Goal: Task Accomplishment & Management: Manage account settings

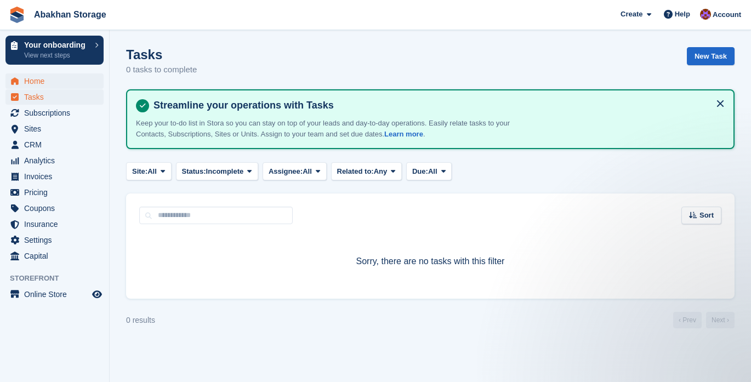
click at [66, 87] on span "Home" at bounding box center [57, 80] width 66 height 15
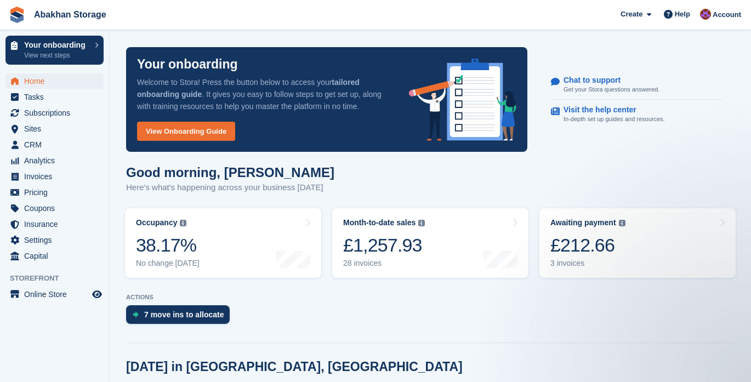
click at [33, 83] on span "Home" at bounding box center [57, 80] width 66 height 15
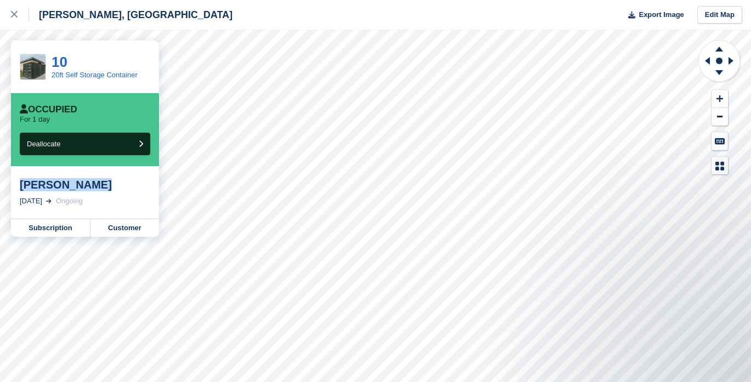
drag, startPoint x: 101, startPoint y: 185, endPoint x: 21, endPoint y: 183, distance: 80.6
click at [21, 183] on div "Elisha lawton" at bounding box center [85, 184] width 131 height 13
copy div "Elisha lawton"
click at [12, 9] on div at bounding box center [20, 14] width 18 height 13
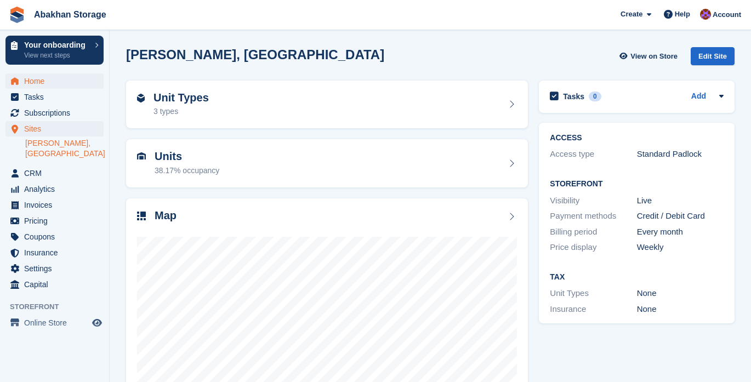
click at [66, 76] on span "Home" at bounding box center [57, 80] width 66 height 15
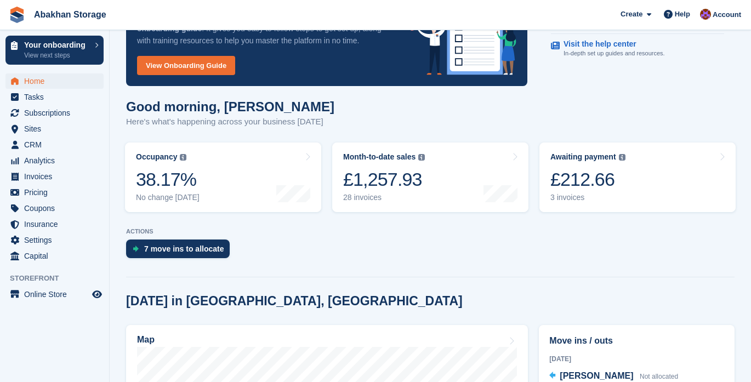
scroll to position [68, 0]
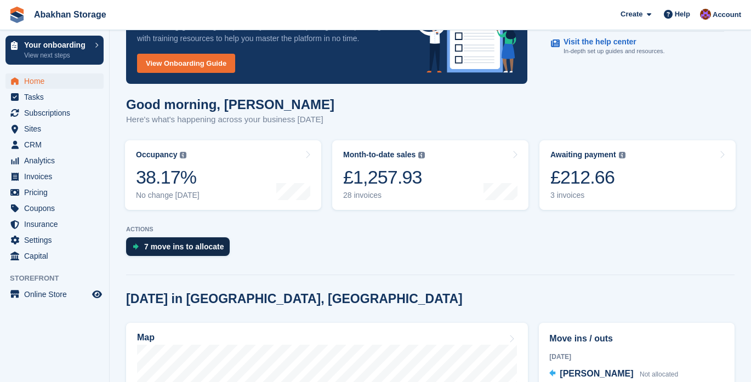
click at [190, 254] on div "7 move ins to allocate" at bounding box center [178, 246] width 104 height 19
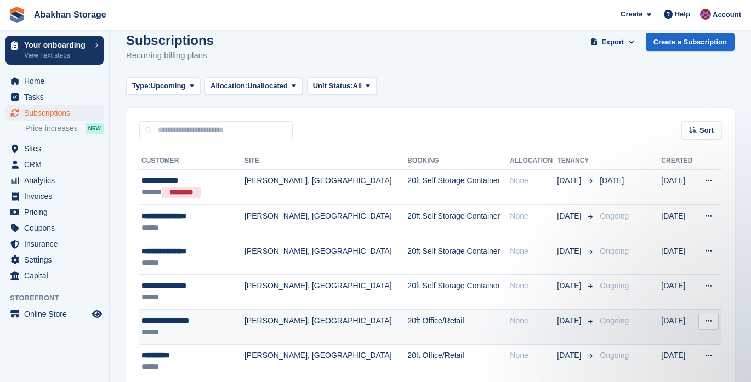
scroll to position [17, 0]
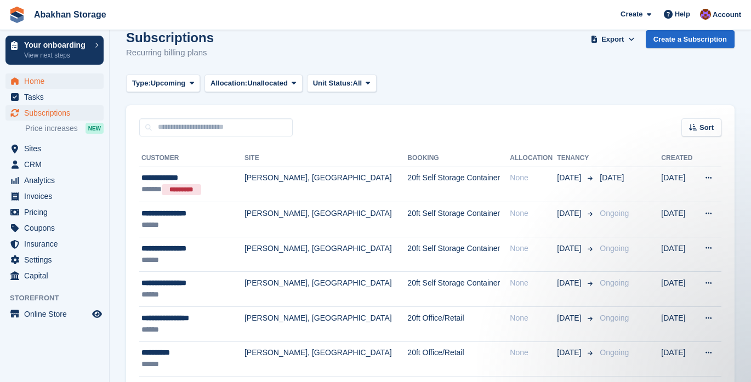
click at [54, 81] on span "Home" at bounding box center [57, 80] width 66 height 15
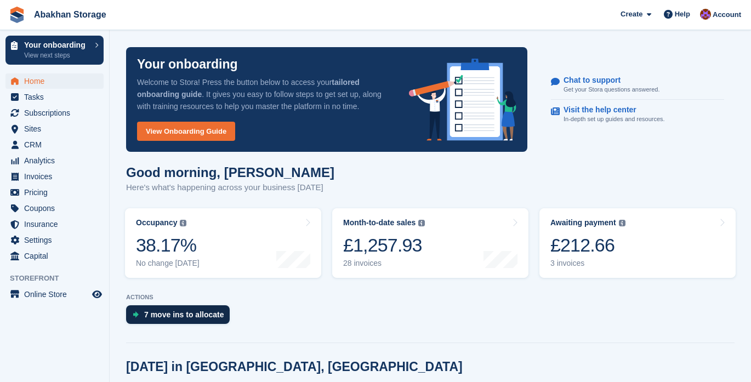
click at [180, 310] on div "7 move ins to allocate" at bounding box center [184, 314] width 80 height 9
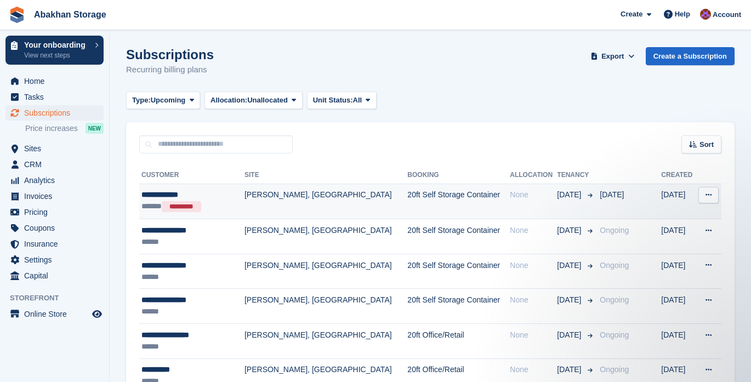
click at [711, 191] on icon at bounding box center [709, 194] width 6 height 7
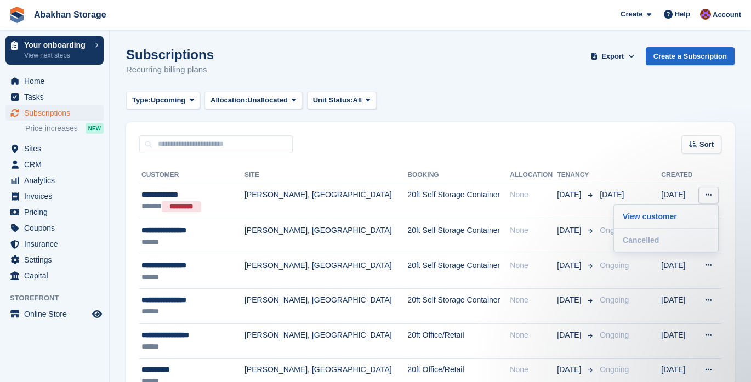
click at [636, 139] on div "Sort Sort by Customer name Date created Move in date Move out date Created (old…" at bounding box center [430, 137] width 609 height 31
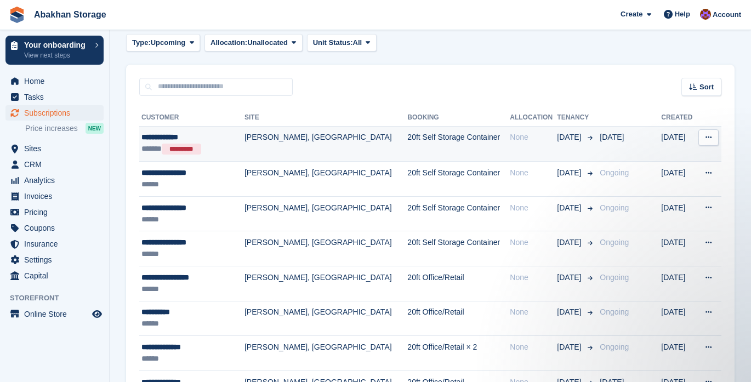
scroll to position [60, 0]
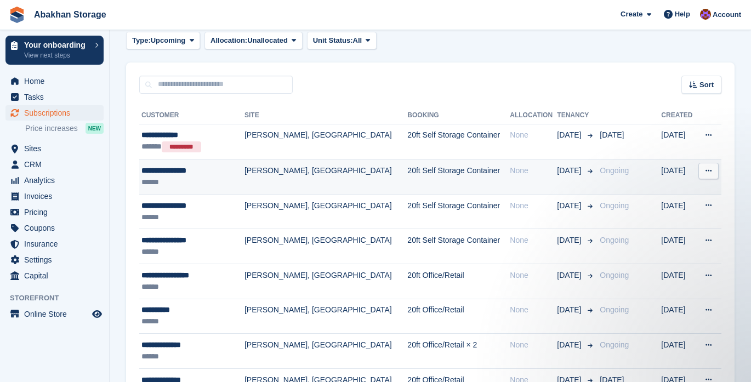
click at [290, 180] on td "[PERSON_NAME], [GEOGRAPHIC_DATA]" at bounding box center [326, 177] width 163 height 35
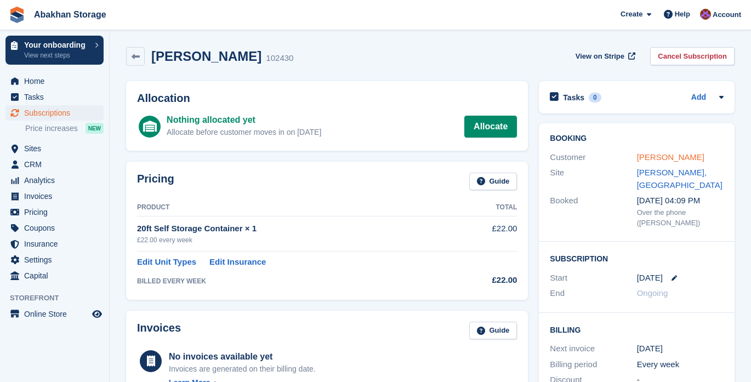
click at [644, 158] on link "[PERSON_NAME]" at bounding box center [670, 156] width 67 height 9
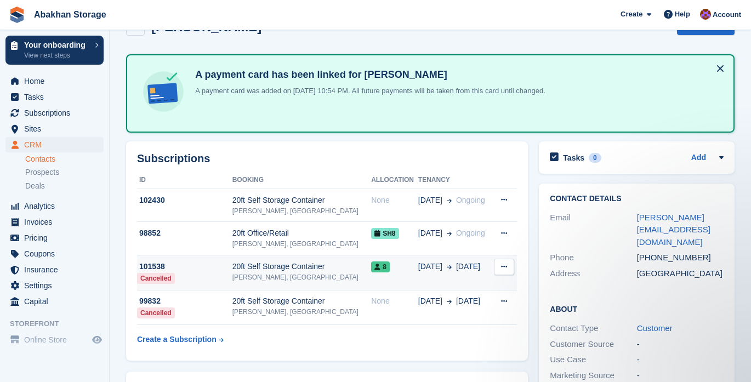
click at [503, 267] on icon at bounding box center [504, 266] width 6 height 7
click at [375, 265] on icon at bounding box center [378, 267] width 6 height 7
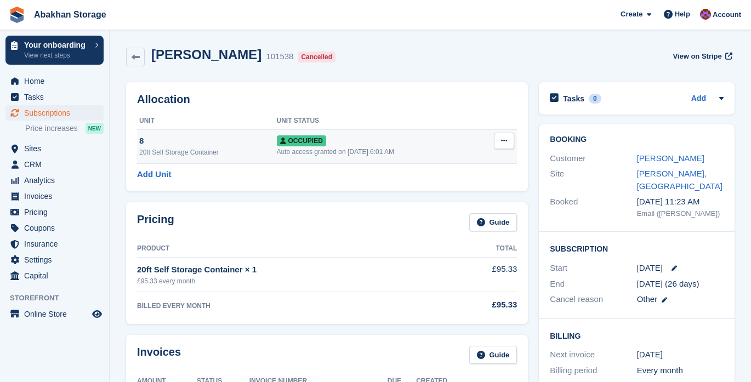
click at [500, 141] on button at bounding box center [504, 141] width 20 height 16
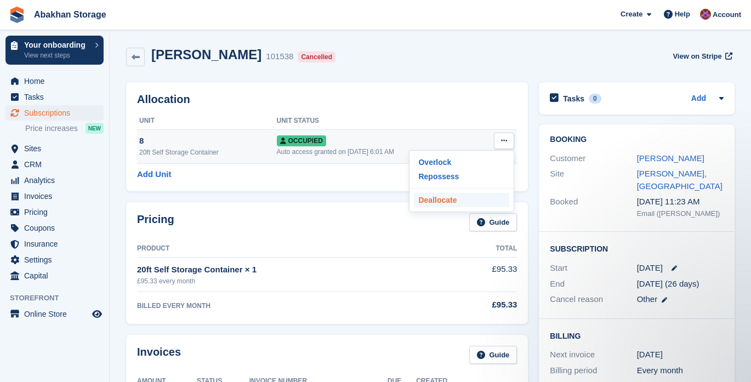
click at [458, 201] on p "Deallocate" at bounding box center [461, 200] width 95 height 14
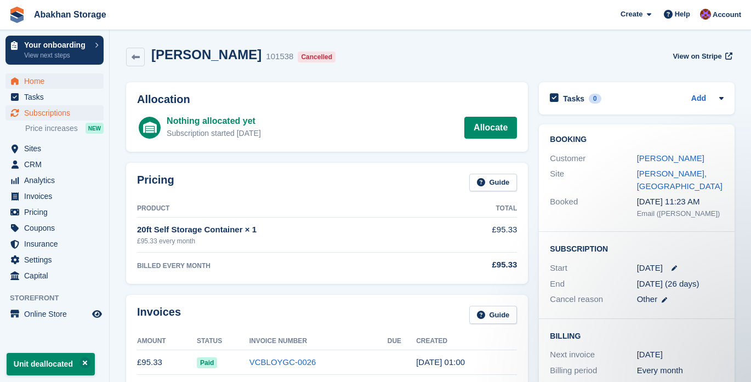
click at [29, 82] on span "Home" at bounding box center [57, 80] width 66 height 15
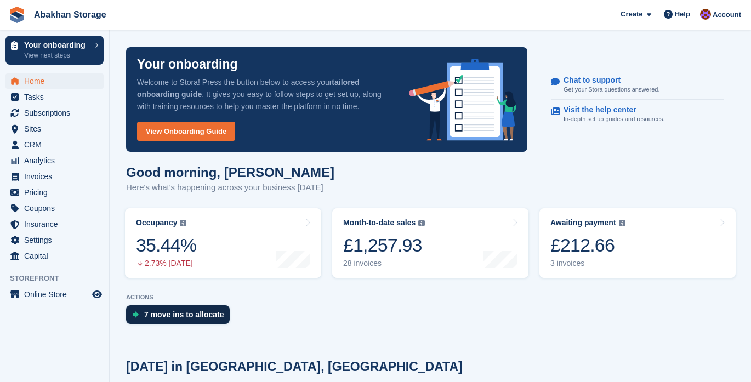
click at [171, 313] on div "7 move ins to allocate" at bounding box center [184, 314] width 80 height 9
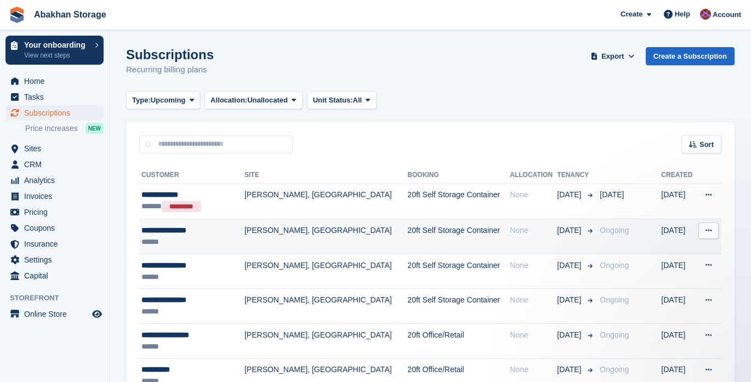
click at [411, 230] on td "20ft Self Storage Container" at bounding box center [458, 236] width 103 height 35
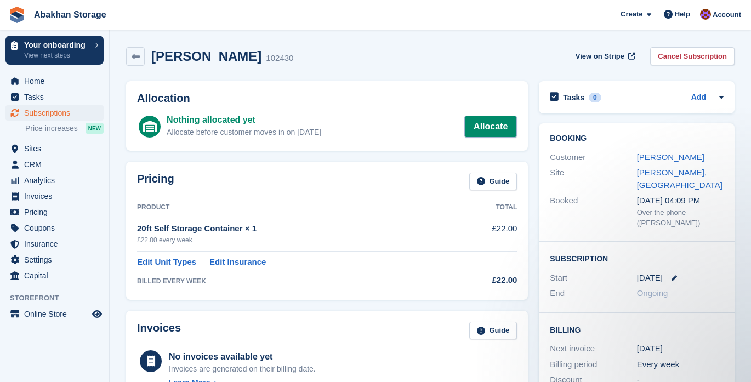
click at [489, 121] on link "Allocate" at bounding box center [490, 127] width 53 height 22
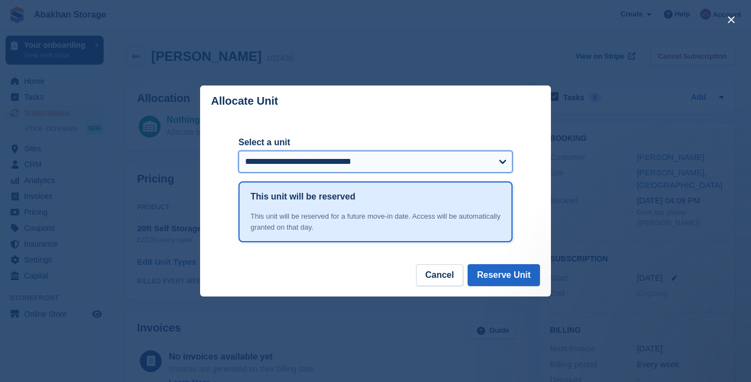
select select "******"
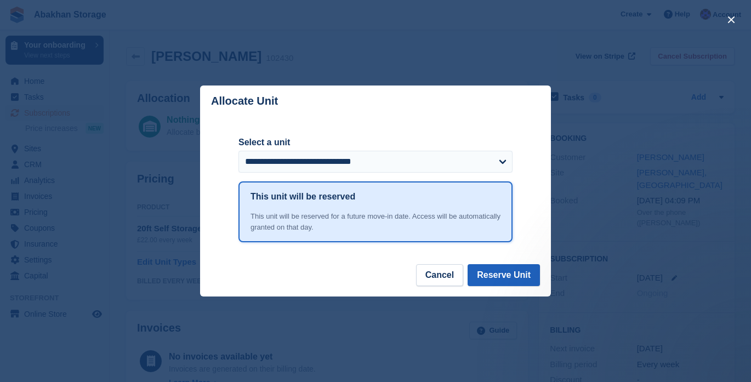
click at [489, 273] on button "Reserve Unit" at bounding box center [504, 275] width 72 height 22
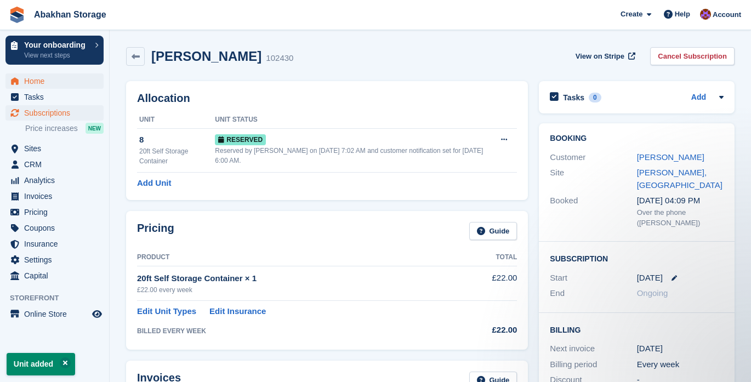
click at [30, 81] on span "Home" at bounding box center [57, 80] width 66 height 15
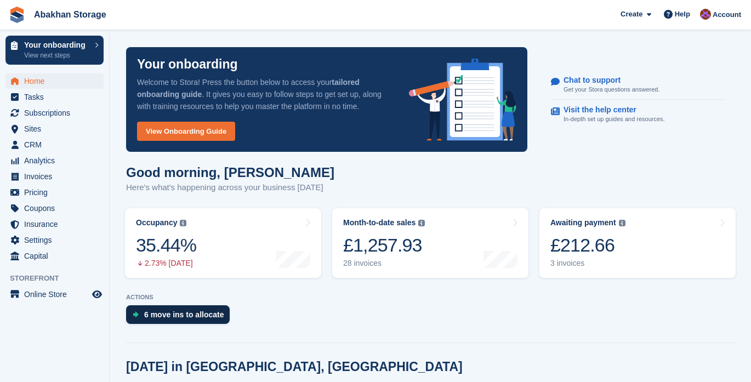
click at [208, 308] on div "6 move ins to allocate" at bounding box center [178, 314] width 104 height 19
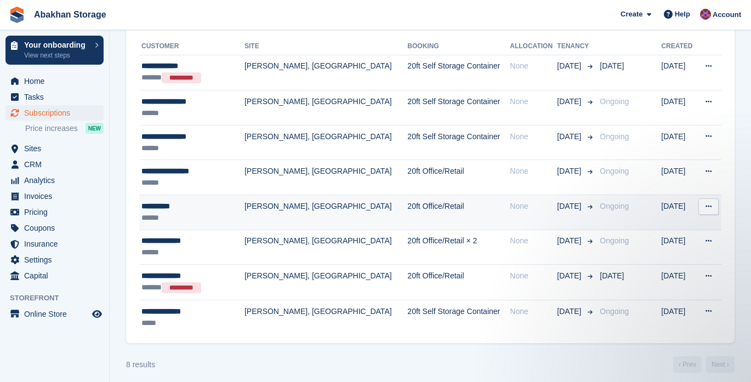
scroll to position [129, 0]
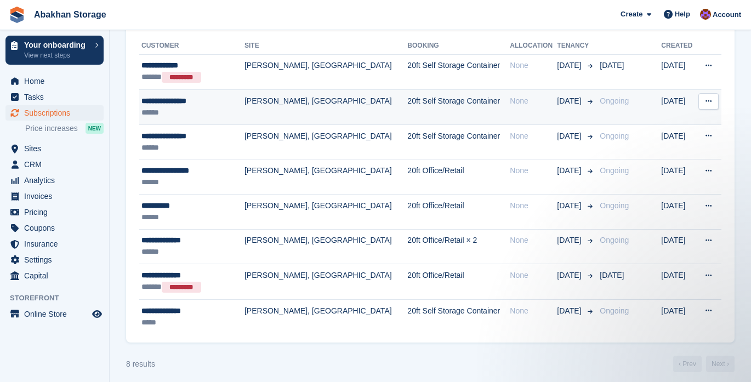
click at [678, 109] on td "[DATE]" at bounding box center [678, 107] width 35 height 35
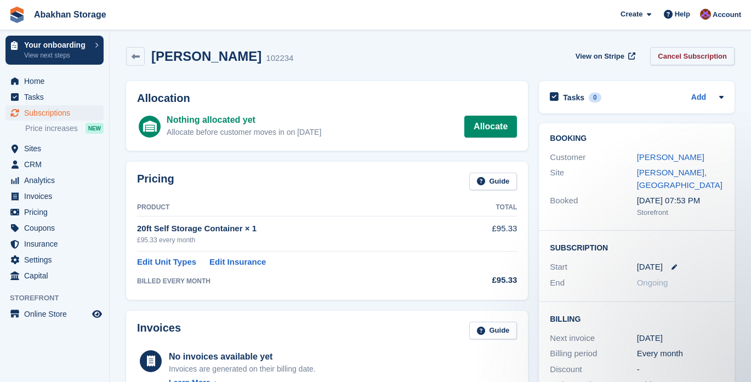
click at [714, 61] on link "Cancel Subscription" at bounding box center [692, 56] width 84 height 18
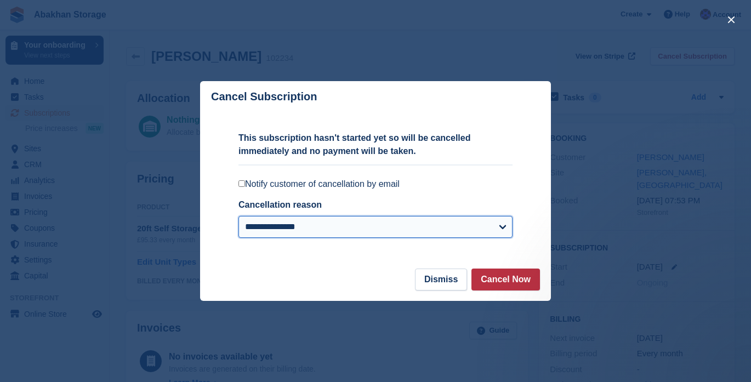
select select
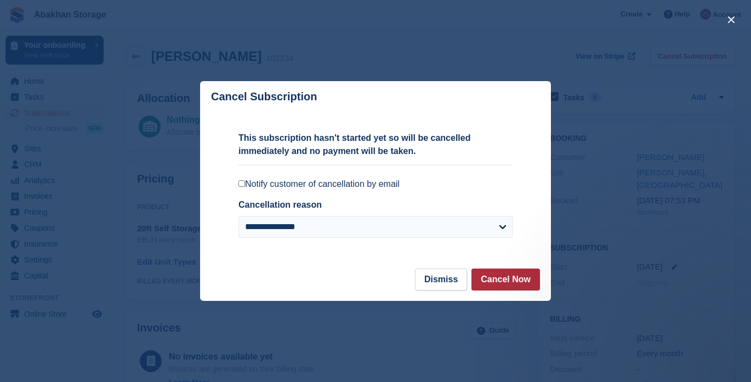
click at [485, 278] on button "Cancel Now" at bounding box center [506, 280] width 69 height 22
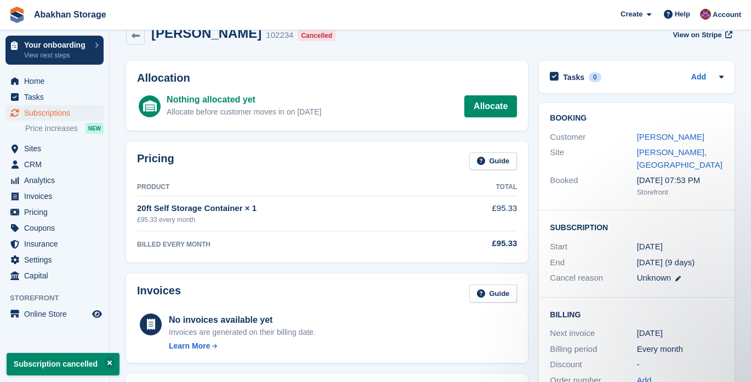
scroll to position [28, 0]
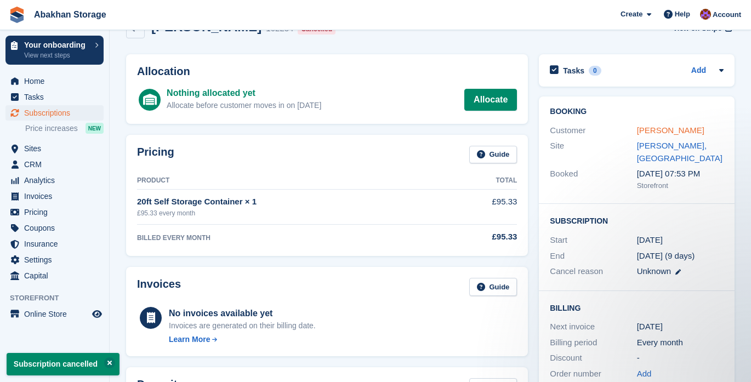
click at [654, 131] on link "Andrew McConnell" at bounding box center [670, 130] width 67 height 9
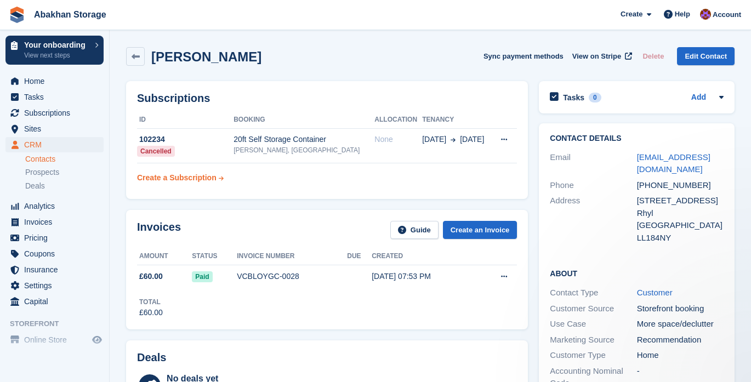
click at [191, 180] on div "Create a Subscription" at bounding box center [177, 178] width 80 height 12
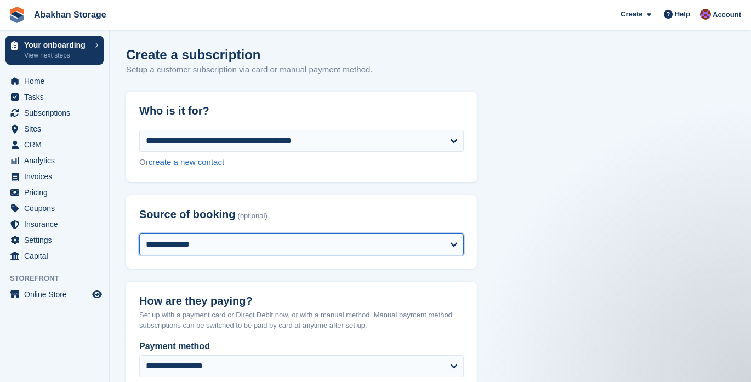
select select "*****"
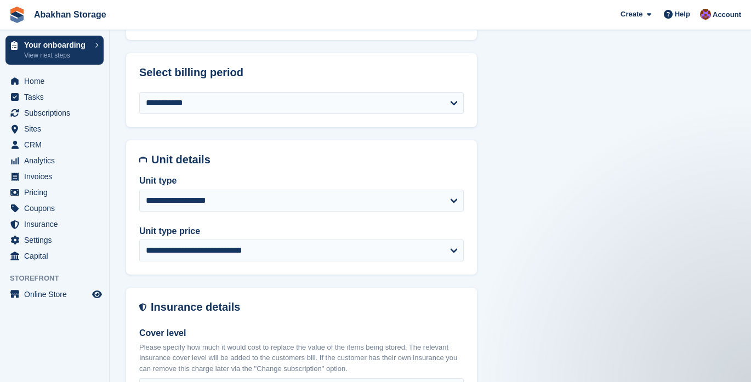
scroll to position [488, 0]
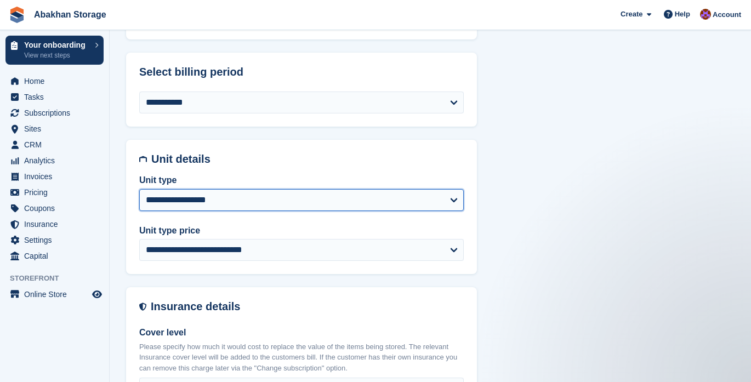
select select "*****"
select select "******"
select select "**********"
select select "******"
select select "****"
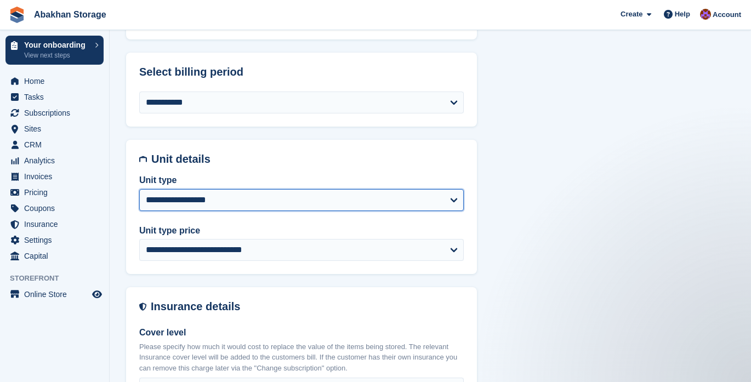
select select "*"
select select
select select "*****"
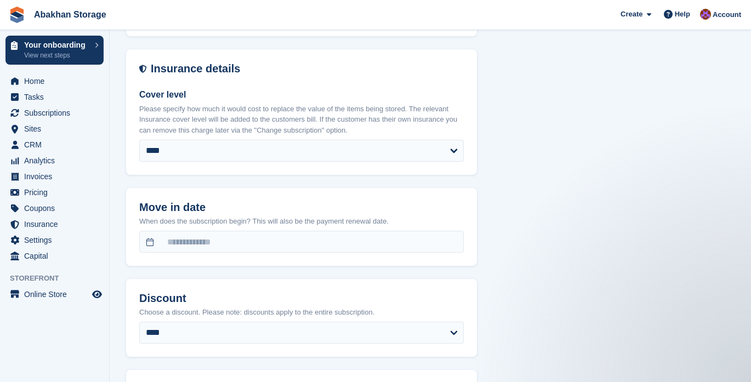
scroll to position [728, 0]
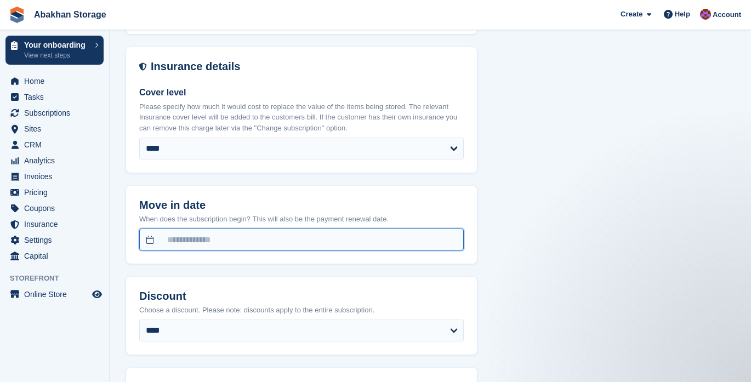
click at [230, 237] on input "text" at bounding box center [301, 240] width 325 height 22
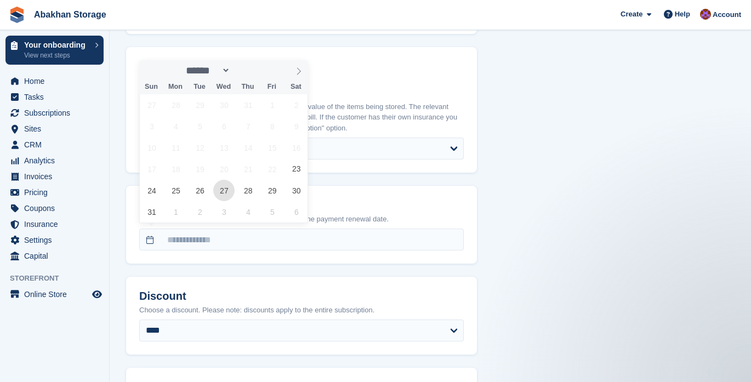
click at [217, 191] on span "27" at bounding box center [223, 190] width 21 height 21
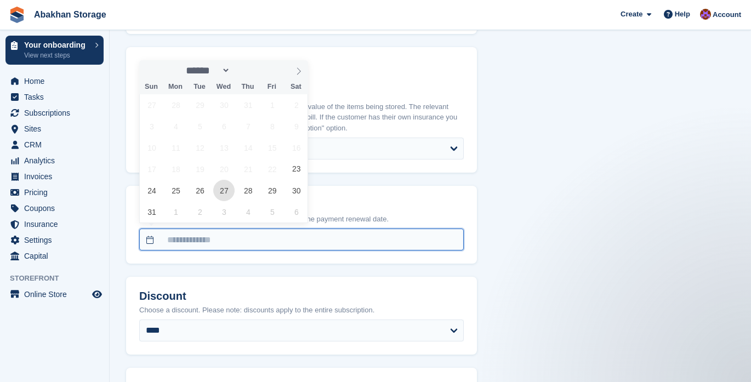
type input "**********"
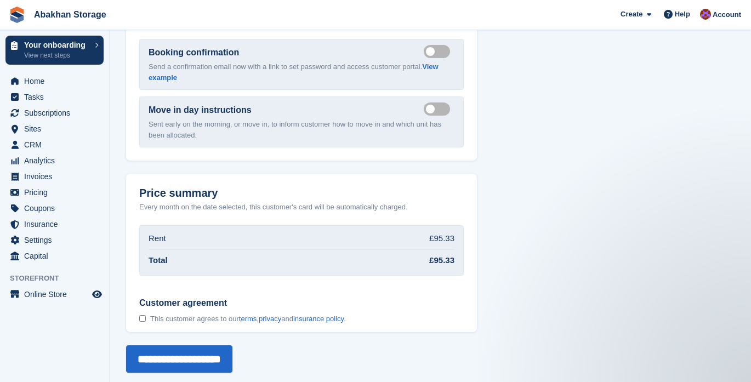
scroll to position [1199, 0]
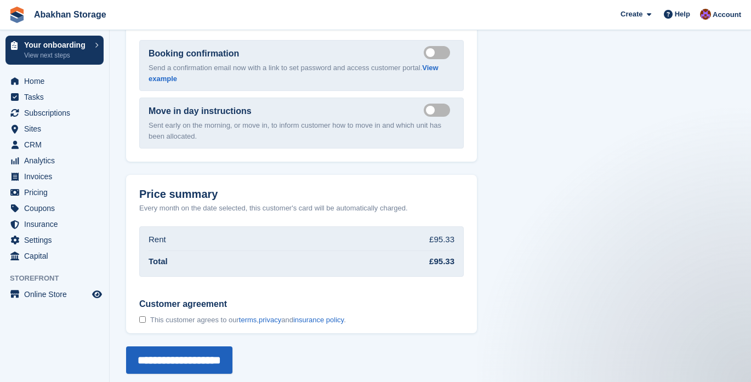
click at [233, 351] on input "**********" at bounding box center [179, 360] width 106 height 27
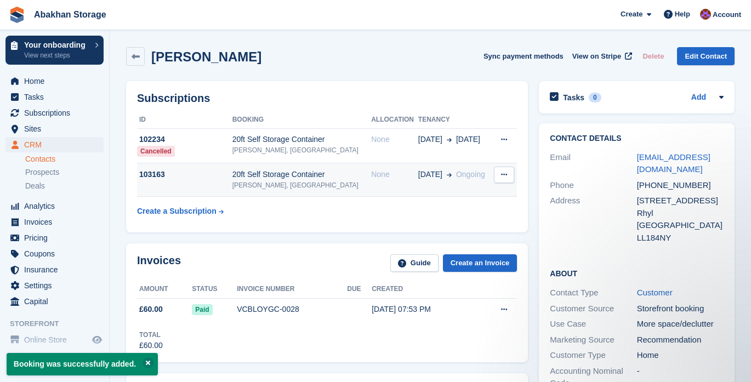
click at [291, 175] on div "20ft Self Storage Container" at bounding box center [302, 175] width 139 height 12
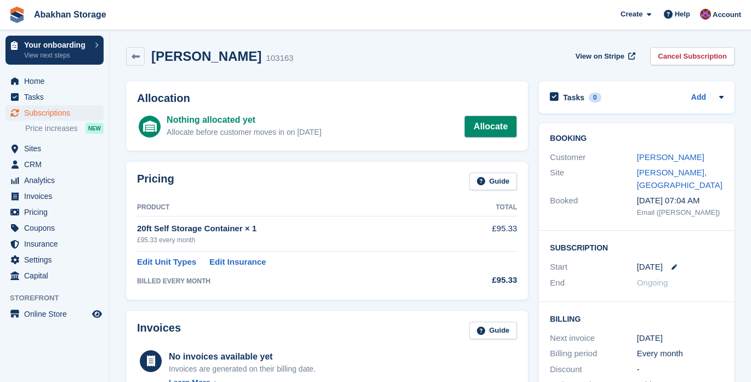
click at [479, 128] on link "Allocate" at bounding box center [490, 127] width 53 height 22
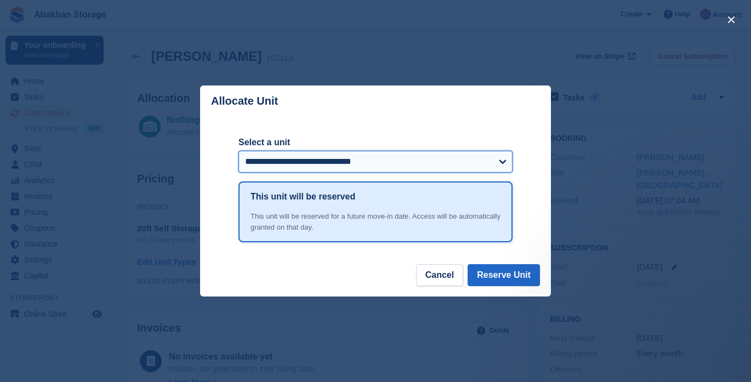
drag, startPoint x: 334, startPoint y: 171, endPoint x: 441, endPoint y: -8, distance: 208.6
click at [441, 0] on html "Abakhan Storage Create Subscription Invoice Contact Deal Discount Page Help Cha…" at bounding box center [375, 191] width 751 height 382
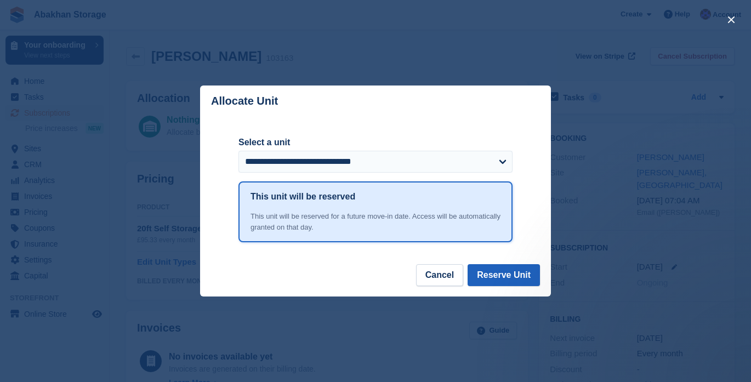
click at [512, 278] on button "Reserve Unit" at bounding box center [504, 275] width 72 height 22
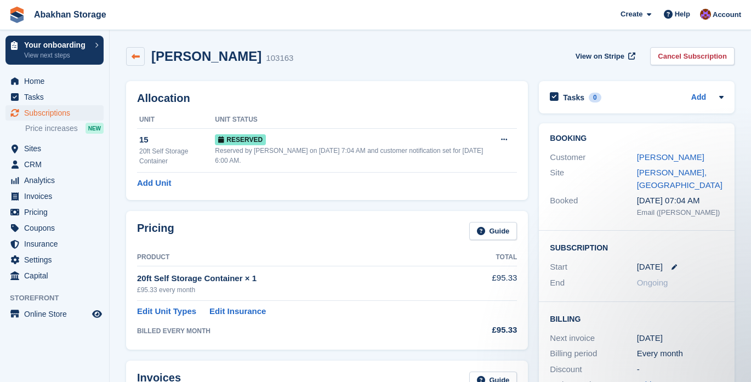
click at [136, 58] on icon at bounding box center [136, 57] width 8 height 8
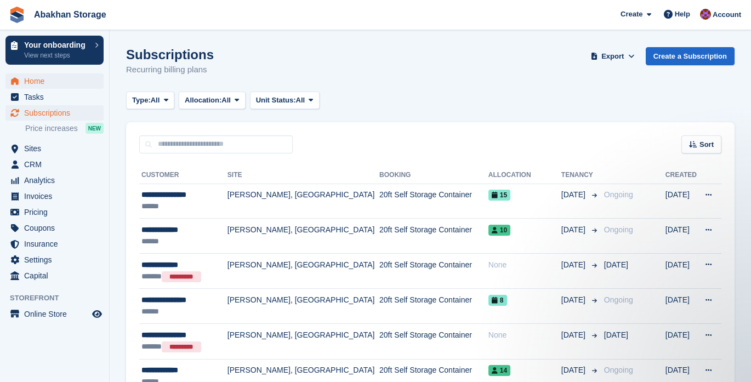
click at [53, 83] on span "Home" at bounding box center [57, 80] width 66 height 15
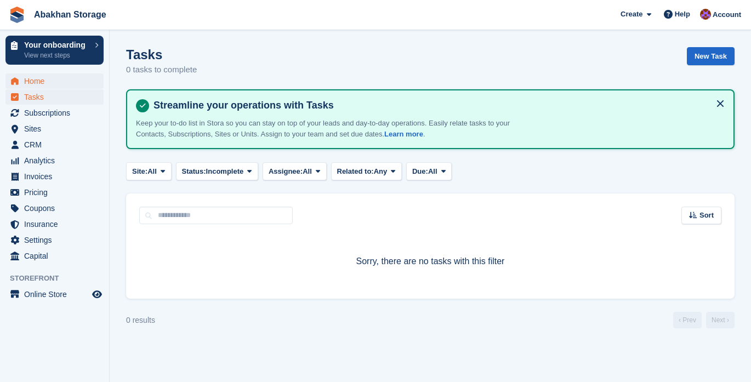
click at [25, 79] on span "Home" at bounding box center [57, 80] width 66 height 15
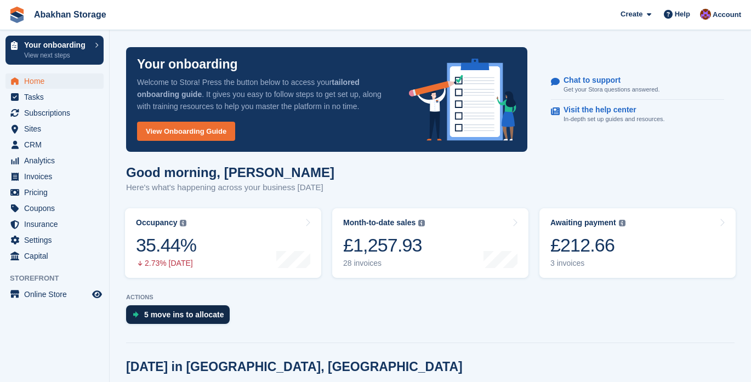
click at [178, 314] on div "5 move ins to allocate" at bounding box center [184, 314] width 80 height 9
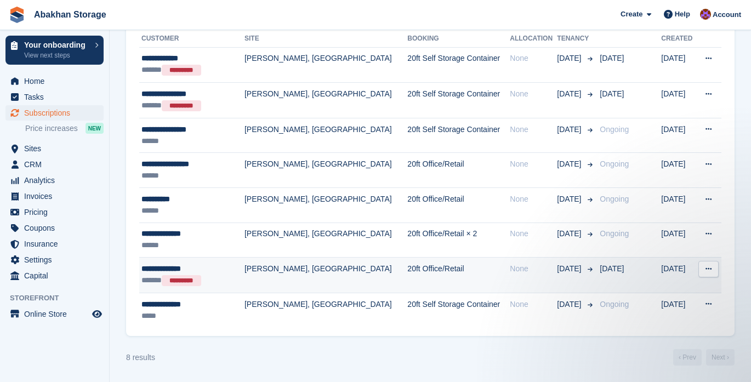
scroll to position [137, 0]
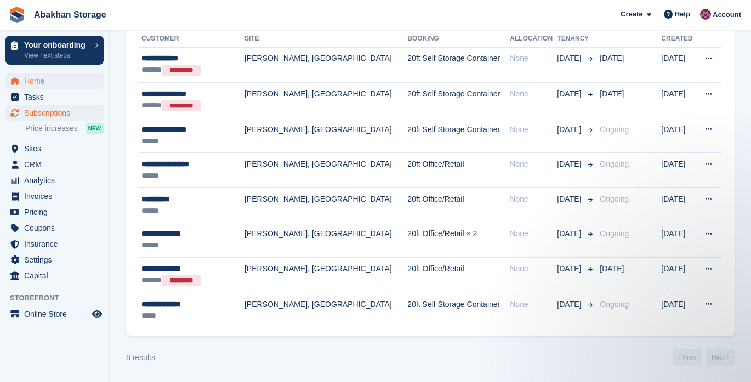
click at [35, 79] on span "Home" at bounding box center [57, 80] width 66 height 15
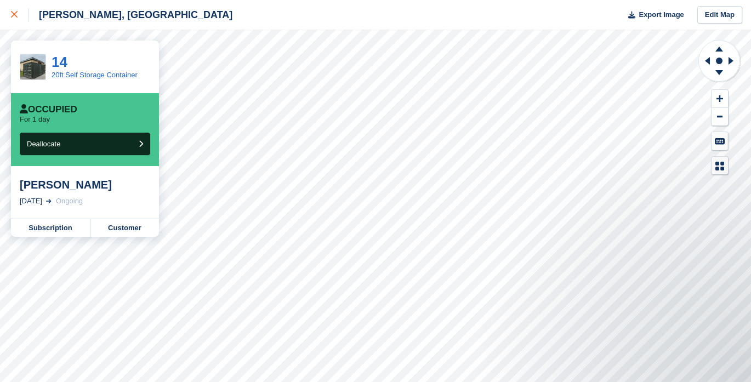
click at [17, 19] on div at bounding box center [20, 14] width 18 height 13
click at [74, 185] on div "[PERSON_NAME]" at bounding box center [85, 184] width 131 height 13
click at [56, 228] on link "Subscription" at bounding box center [51, 228] width 80 height 18
click at [116, 226] on link "Customer" at bounding box center [124, 228] width 69 height 18
click at [18, 14] on div at bounding box center [20, 14] width 18 height 13
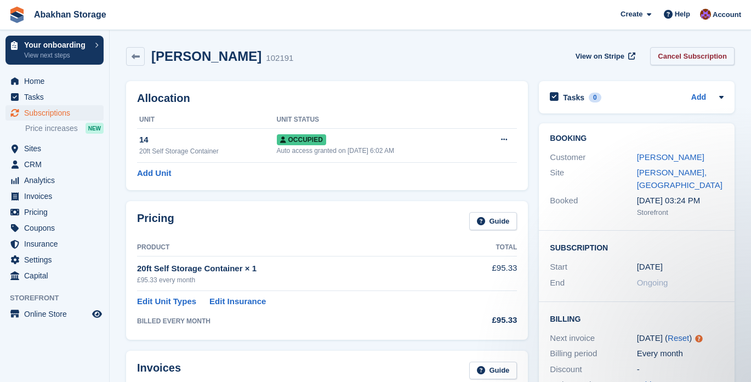
click at [688, 52] on link "Cancel Subscription" at bounding box center [692, 56] width 84 height 18
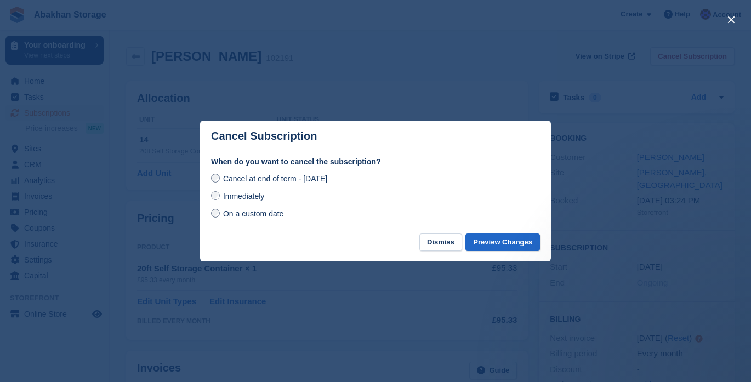
click at [253, 195] on span "Immediately" at bounding box center [243, 196] width 41 height 9
click at [500, 247] on button "Preview Changes" at bounding box center [503, 243] width 75 height 18
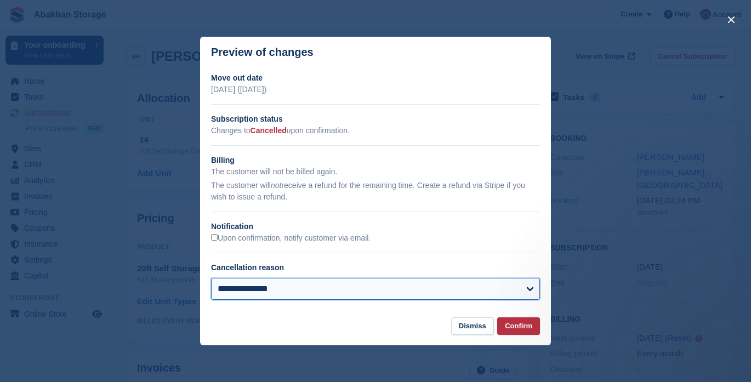
select select
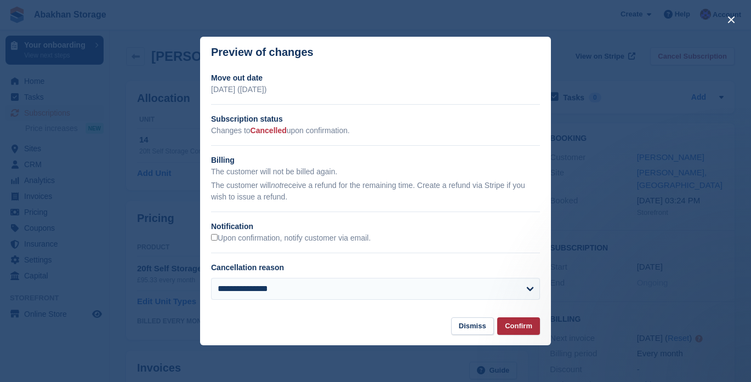
click at [512, 324] on button "Confirm" at bounding box center [518, 327] width 43 height 18
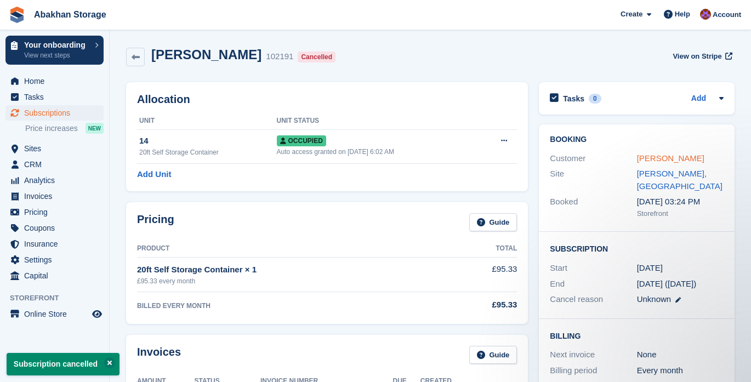
click at [644, 159] on link "[PERSON_NAME]" at bounding box center [670, 158] width 67 height 9
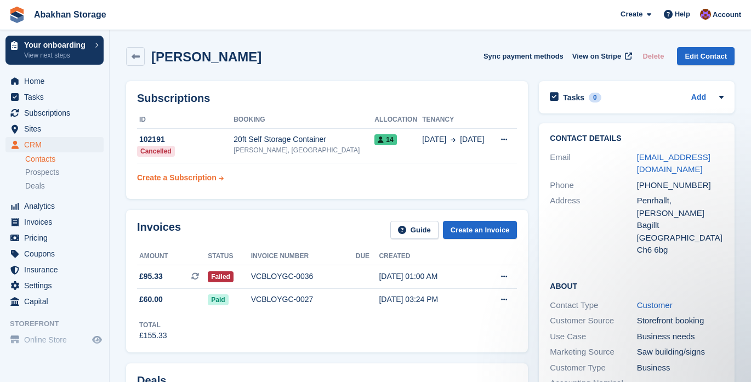
click at [213, 176] on div "Create a Subscription" at bounding box center [177, 178] width 80 height 12
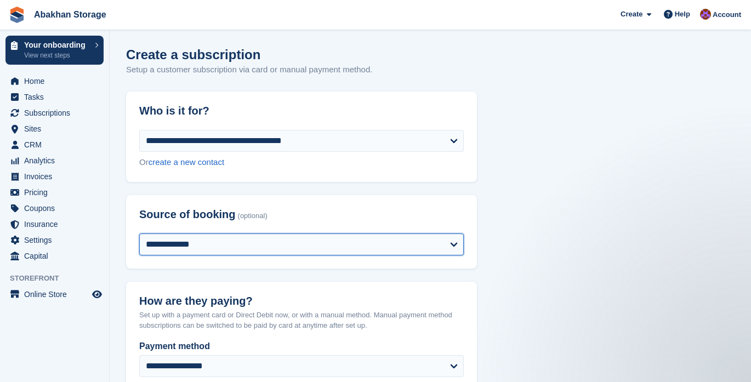
select select "*****"
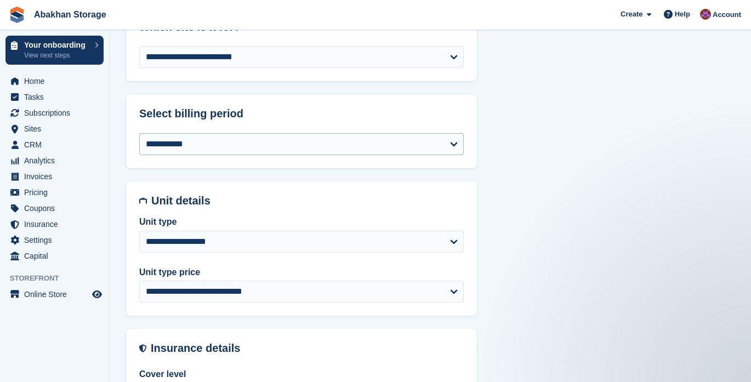
scroll to position [446, 0]
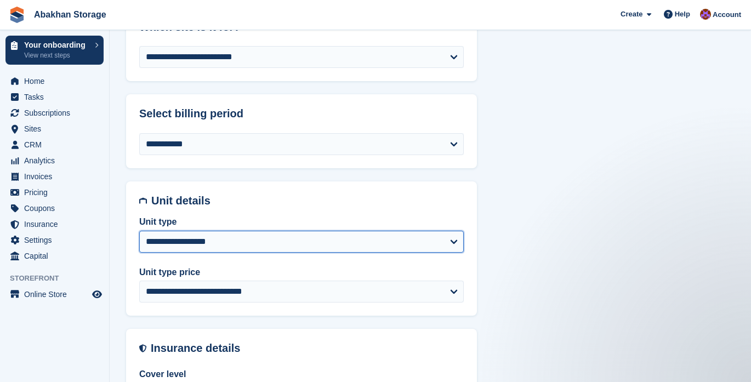
select select "*****"
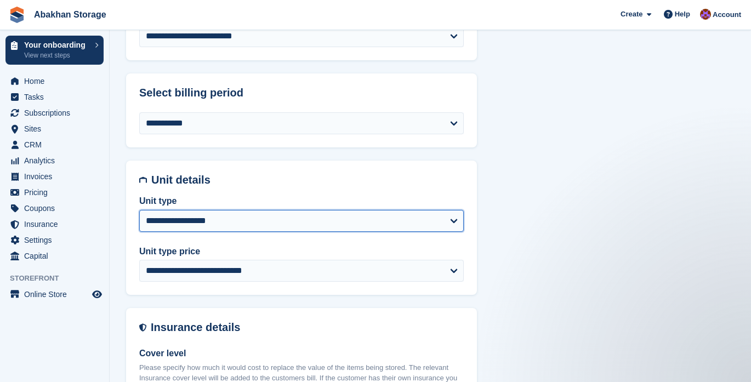
select select "******"
select select "**********"
select select "******"
select select "****"
select select "*"
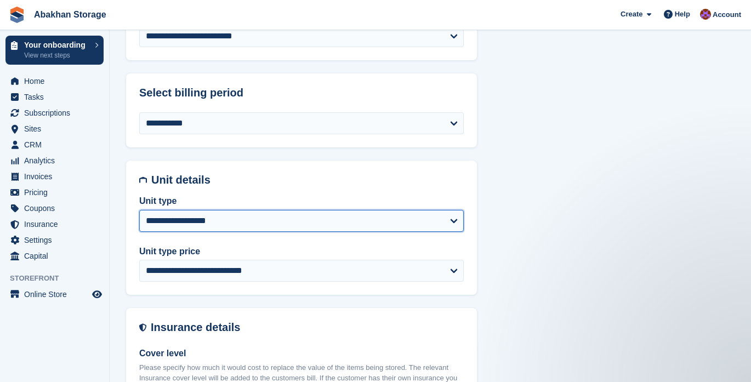
select select
select select "*****"
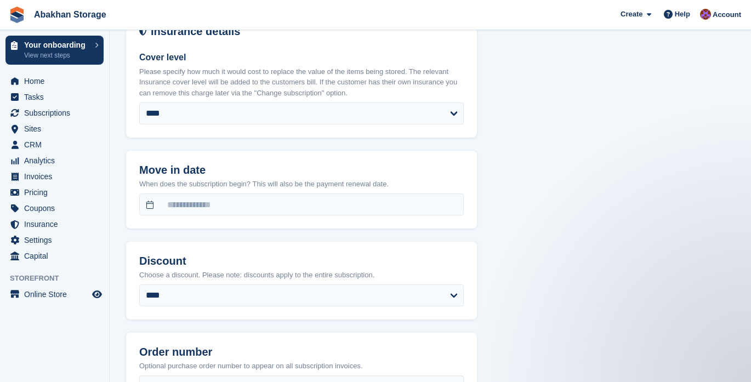
scroll to position [764, 0]
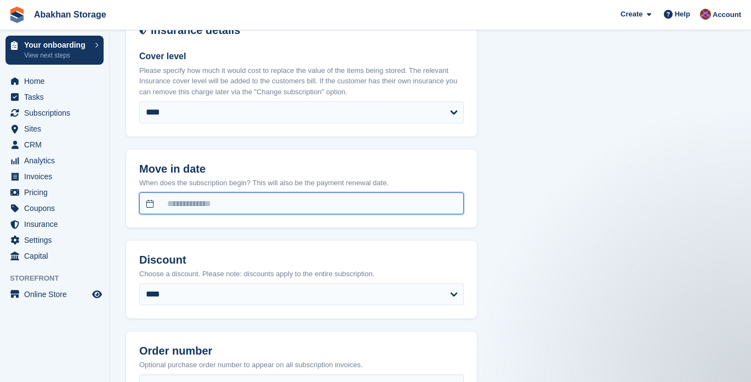
click at [248, 196] on input "text" at bounding box center [301, 203] width 325 height 22
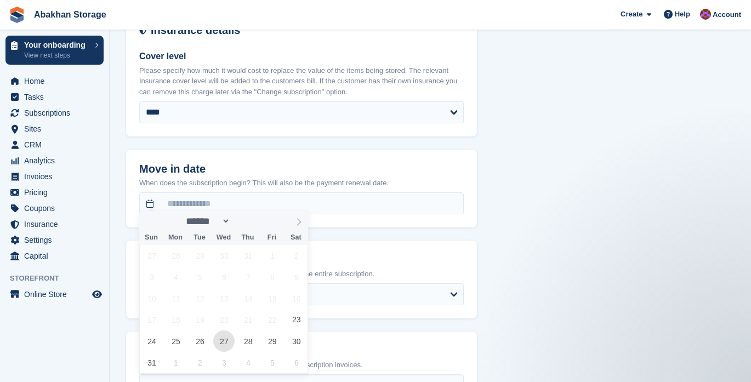
click at [222, 339] on span "27" at bounding box center [223, 341] width 21 height 21
type input "**********"
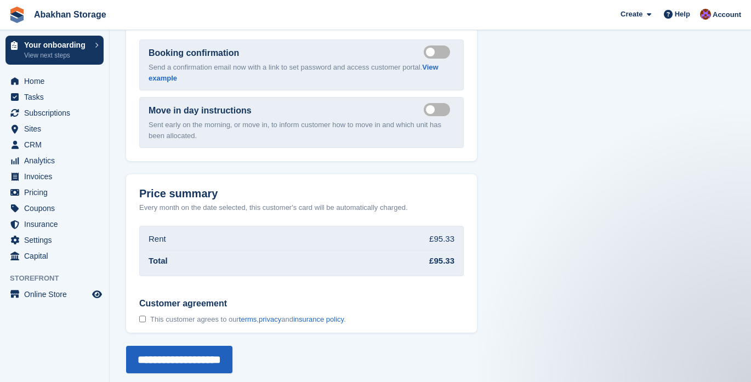
scroll to position [1199, 0]
click at [212, 358] on input "**********" at bounding box center [179, 360] width 106 height 27
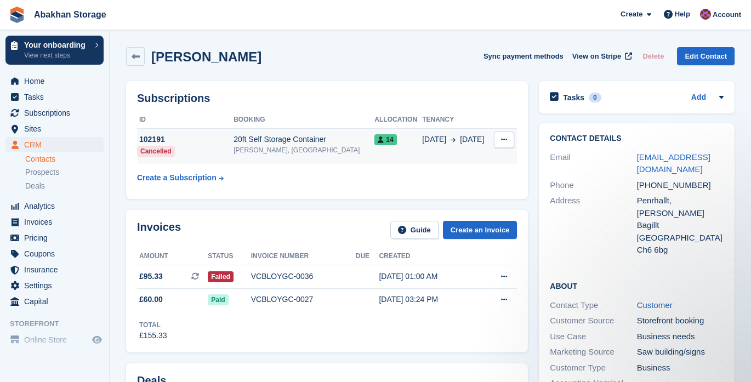
click at [267, 143] on div "20ft Self Storage Container" at bounding box center [304, 140] width 141 height 12
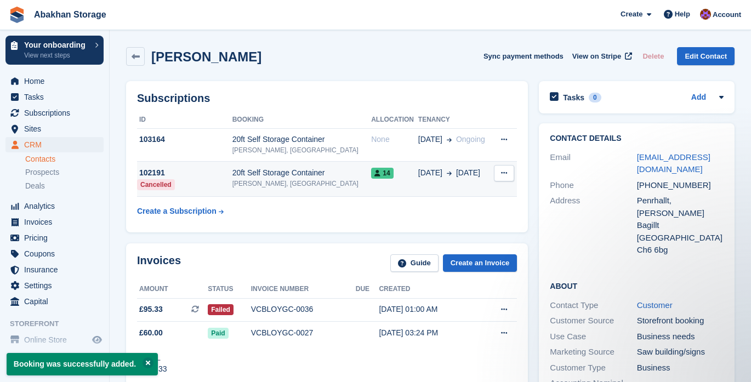
click at [371, 174] on span "14" at bounding box center [382, 173] width 22 height 11
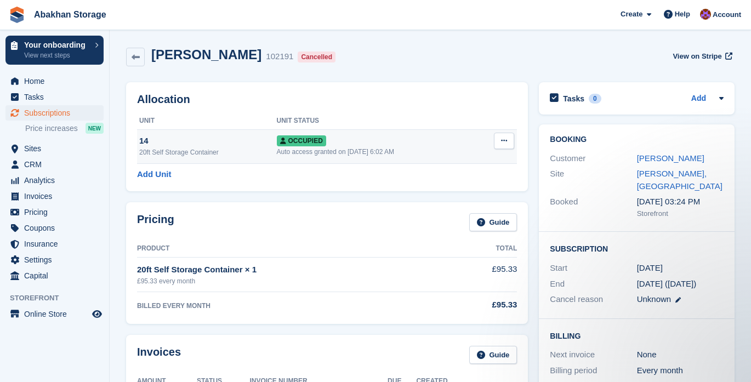
click at [505, 135] on button at bounding box center [504, 141] width 20 height 16
click at [454, 199] on p "Deallocate" at bounding box center [461, 200] width 95 height 14
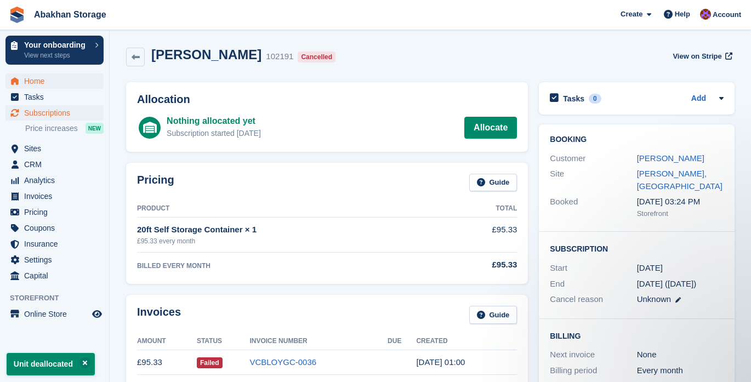
click at [38, 80] on span "Home" at bounding box center [57, 80] width 66 height 15
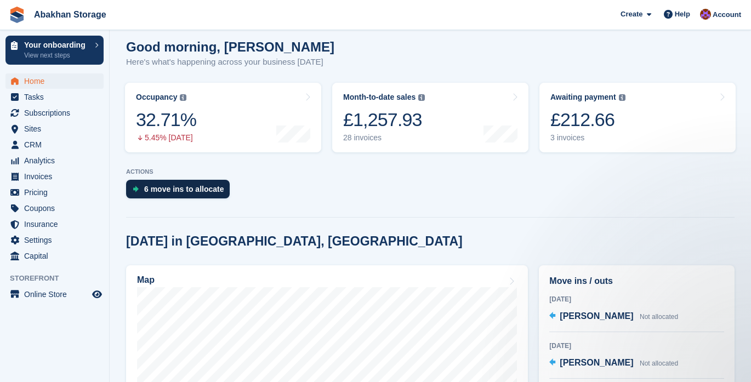
click at [206, 192] on div "6 move ins to allocate" at bounding box center [184, 189] width 80 height 9
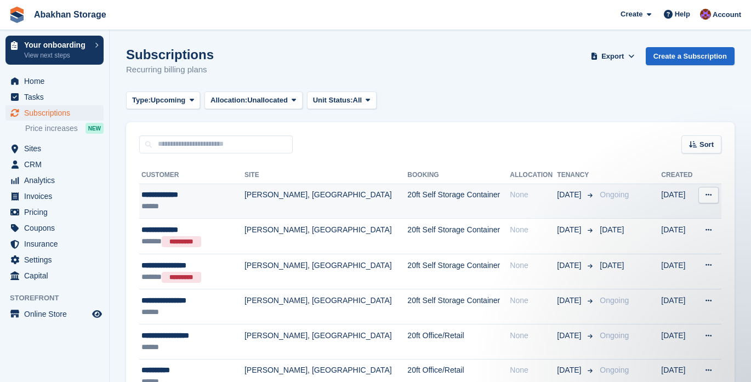
click at [407, 203] on td "20ft Self Storage Container" at bounding box center [458, 201] width 103 height 35
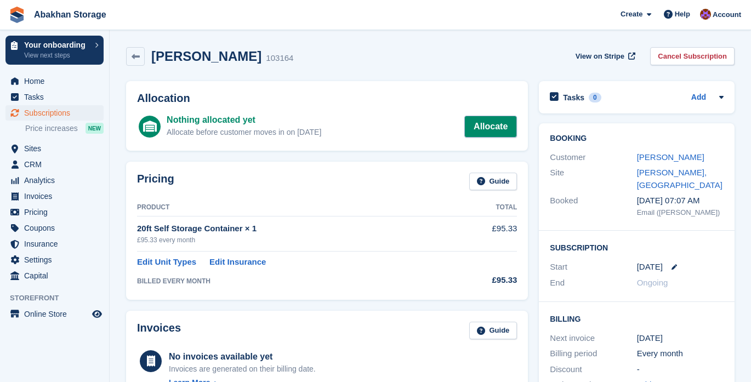
click at [486, 131] on link "Allocate" at bounding box center [490, 127] width 53 height 22
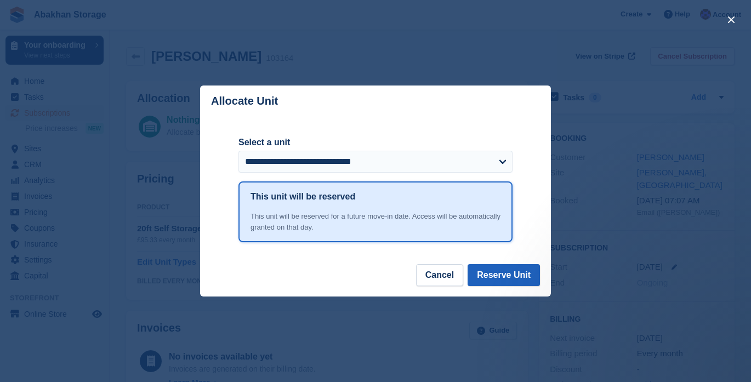
click at [512, 279] on button "Reserve Unit" at bounding box center [504, 275] width 72 height 22
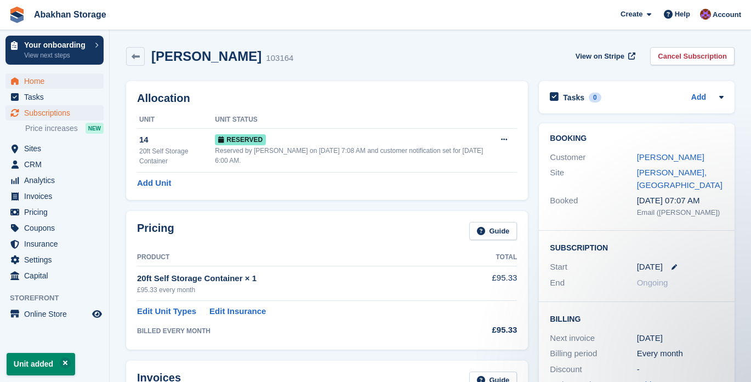
click at [62, 84] on span "Home" at bounding box center [57, 80] width 66 height 15
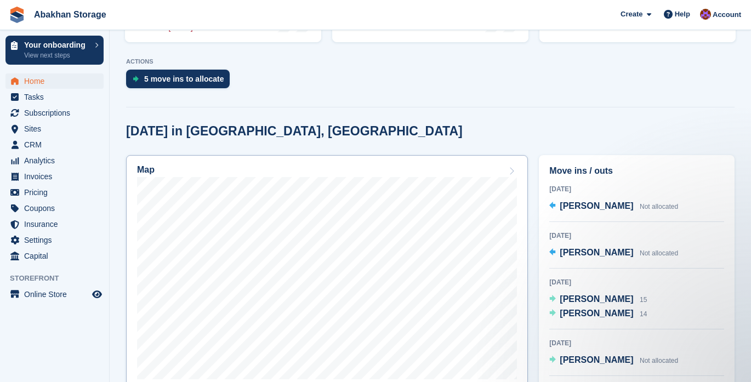
scroll to position [237, 0]
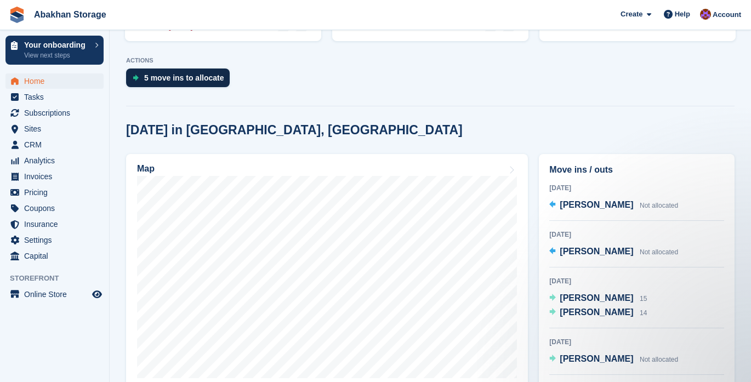
click at [203, 76] on div "5 move ins to allocate" at bounding box center [184, 77] width 80 height 9
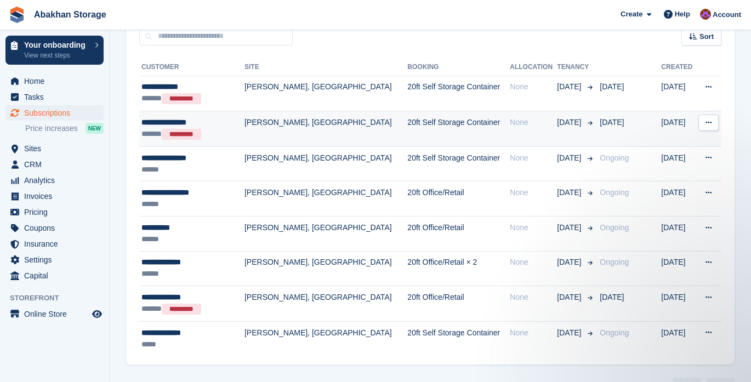
scroll to position [115, 0]
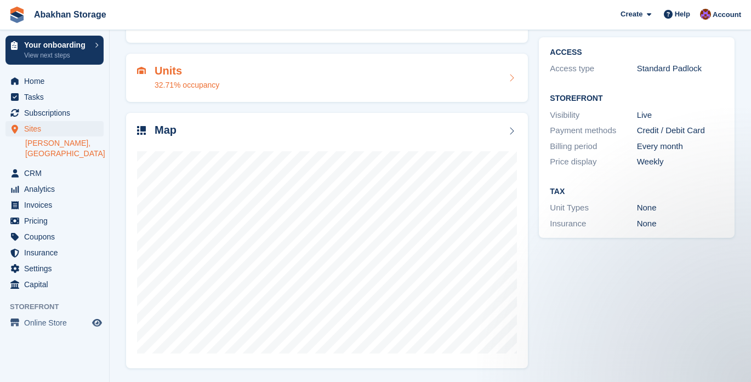
scroll to position [85, 0]
click at [49, 110] on span "Subscriptions" at bounding box center [57, 112] width 66 height 15
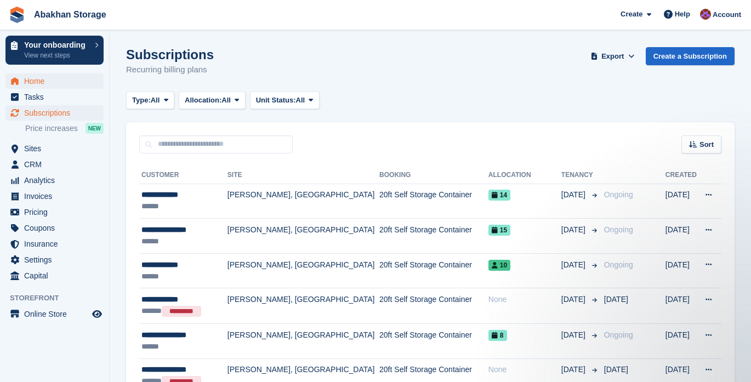
click at [60, 77] on span "Home" at bounding box center [57, 80] width 66 height 15
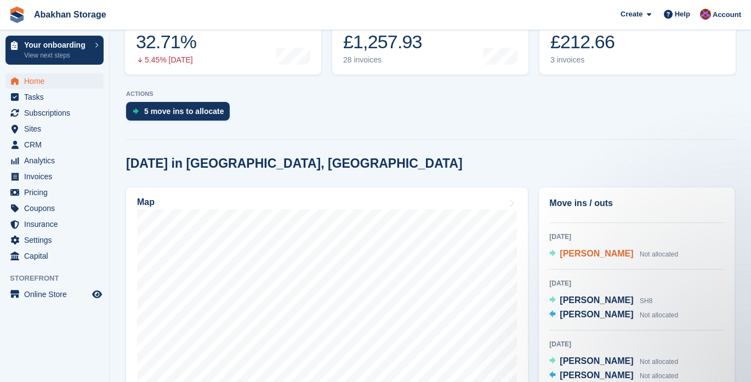
scroll to position [143, 0]
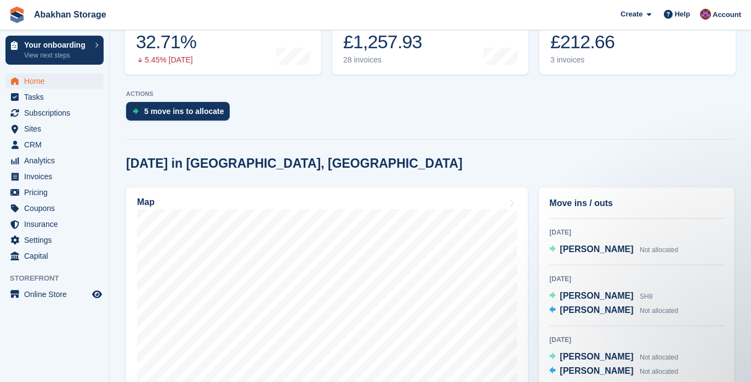
click at [56, 84] on span "Home" at bounding box center [57, 80] width 66 height 15
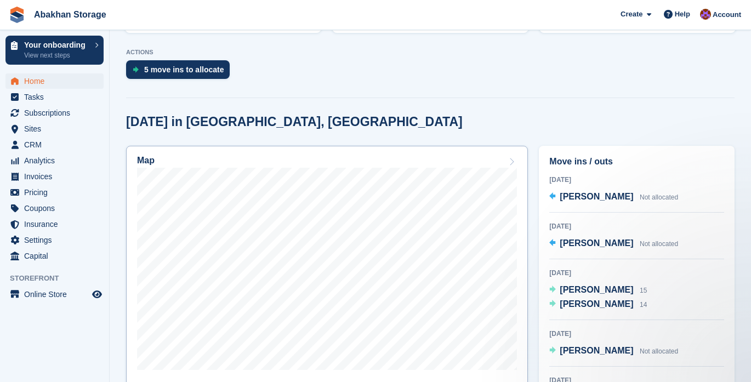
scroll to position [246, 0]
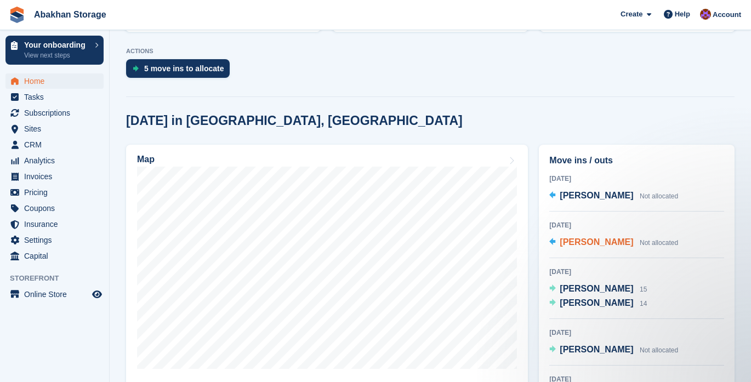
click at [579, 237] on span "[PERSON_NAME]" at bounding box center [596, 241] width 73 height 9
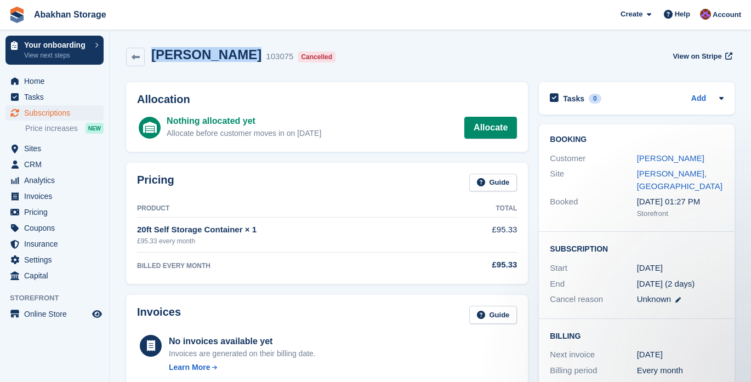
drag, startPoint x: 229, startPoint y: 52, endPoint x: 153, endPoint y: 52, distance: 76.2
click at [153, 52] on h2 "[PERSON_NAME]" at bounding box center [206, 54] width 110 height 15
copy h2 "[PERSON_NAME]"
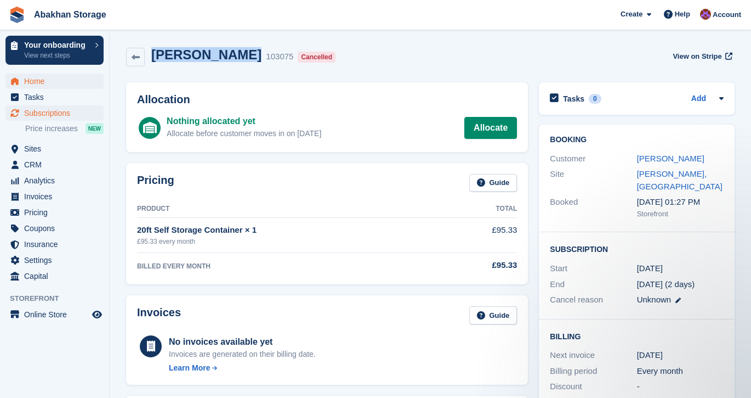
click at [39, 78] on span "Home" at bounding box center [57, 80] width 66 height 15
